Goal: Information Seeking & Learning: Learn about a topic

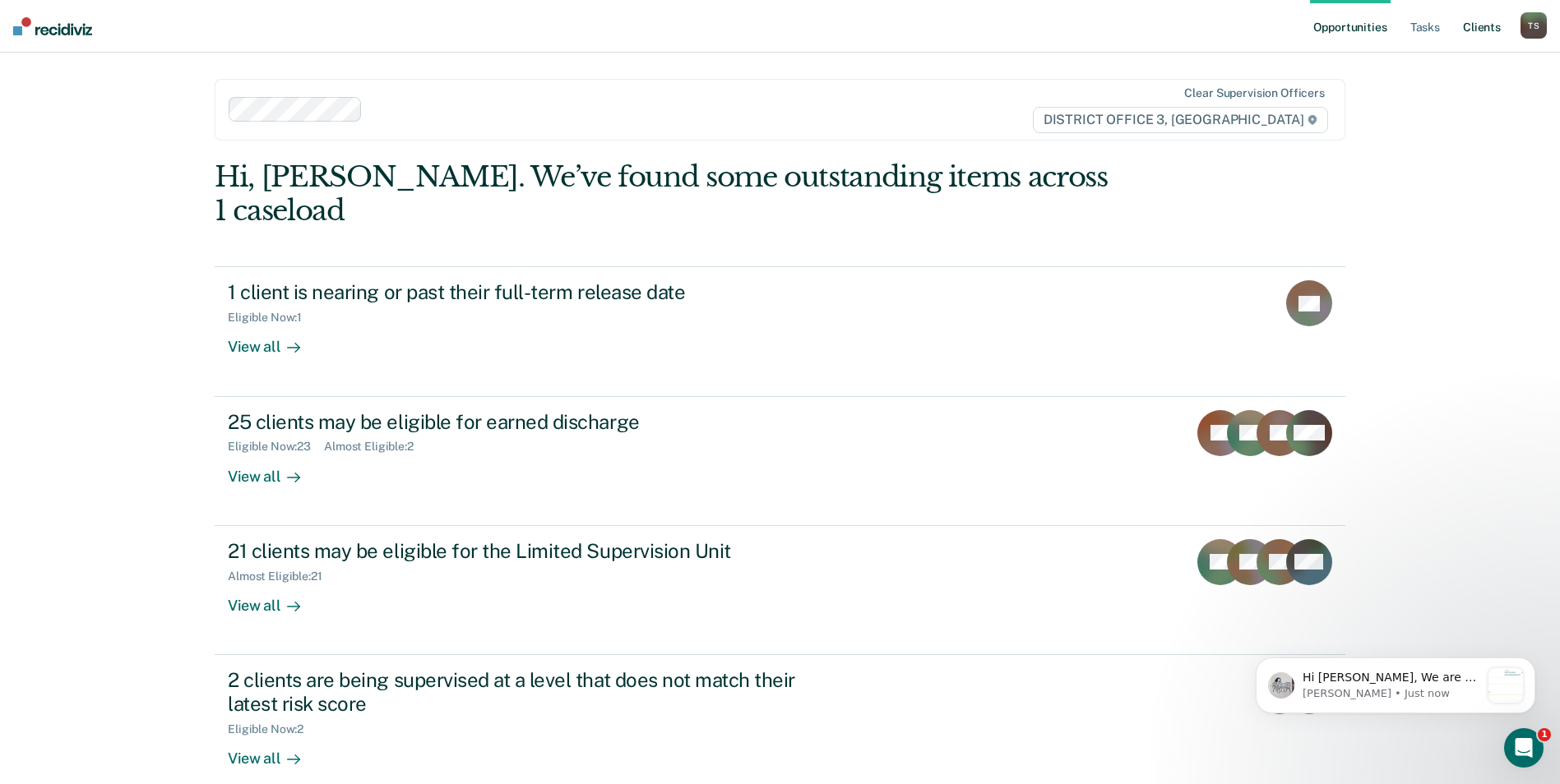
click at [1476, 31] on link "Client s" at bounding box center [1481, 26] width 44 height 52
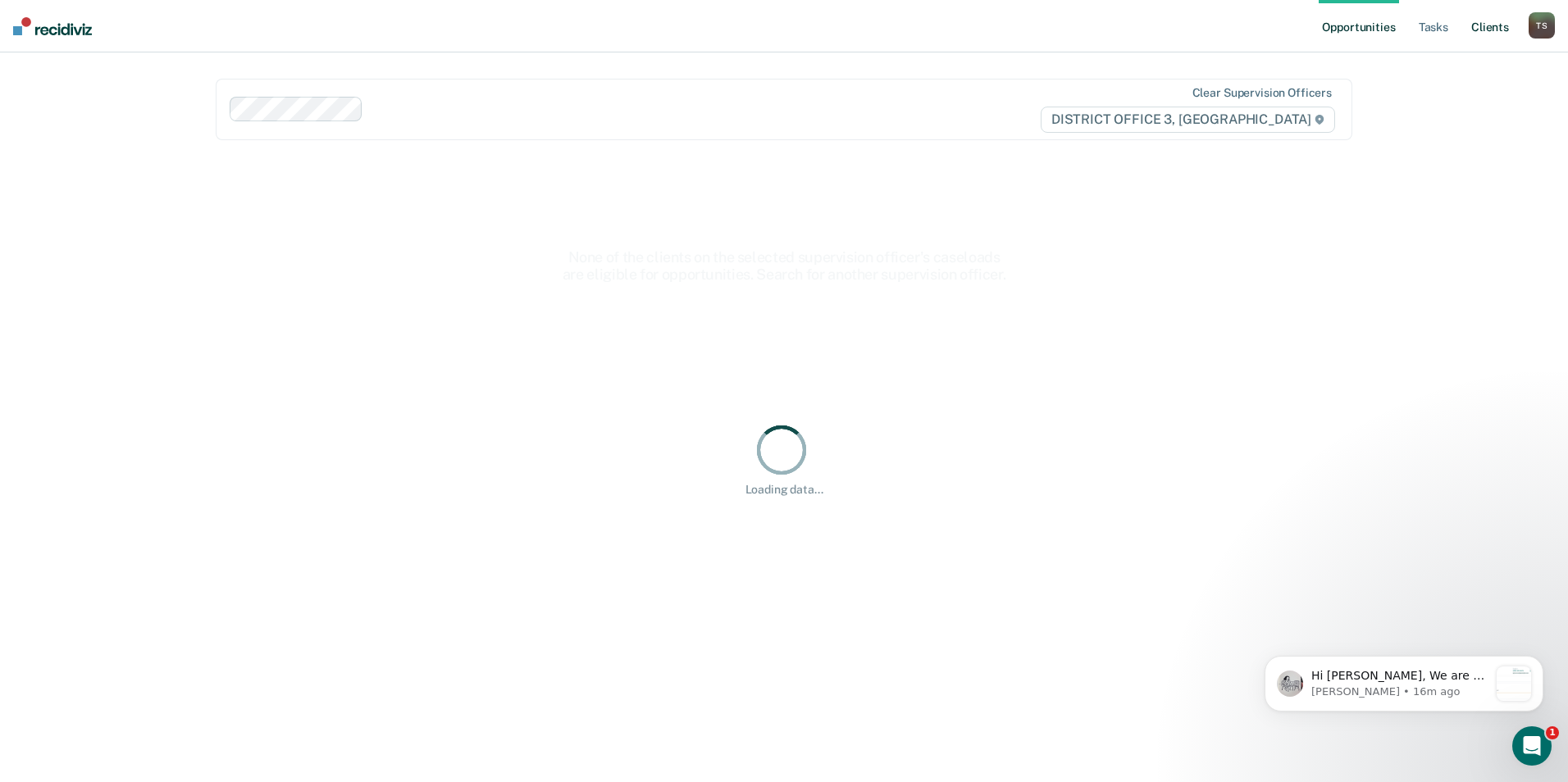
click at [1482, 28] on link "Client s" at bounding box center [1490, 26] width 44 height 52
